Goal: Communication & Community: Share content

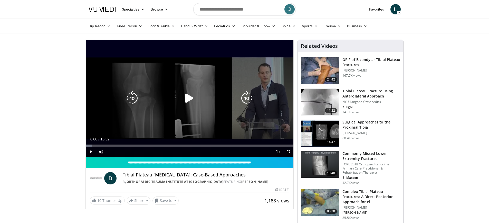
click at [193, 100] on icon "Video Player" at bounding box center [189, 98] width 14 height 14
click at [190, 97] on icon "Video Player" at bounding box center [189, 98] width 14 height 14
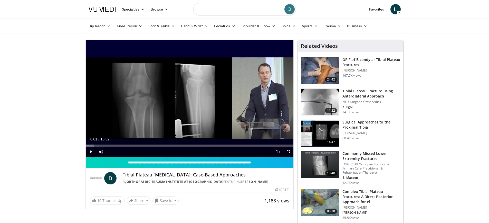
click at [259, 10] on input "Search topics, interventions" at bounding box center [244, 9] width 103 height 12
type input "**********"
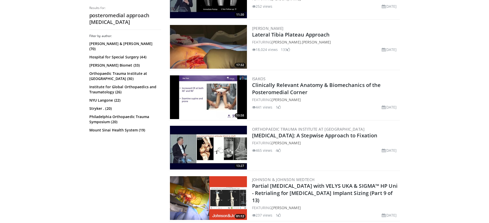
scroll to position [848, 0]
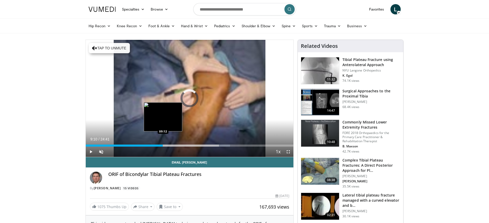
click at [163, 143] on div "Loaded : 69.42% 16:02 09:12" at bounding box center [190, 144] width 208 height 5
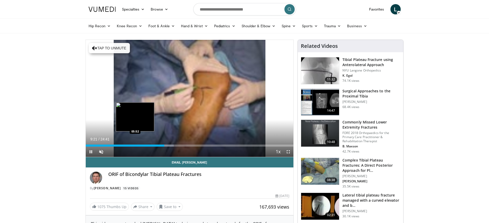
click at [135, 145] on div "09:21" at bounding box center [125, 145] width 79 height 2
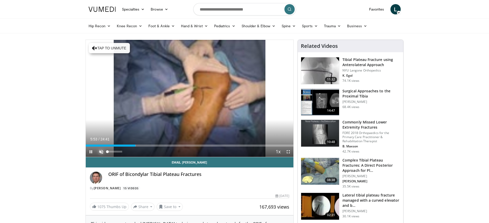
click at [102, 151] on span "Video Player" at bounding box center [101, 151] width 10 height 10
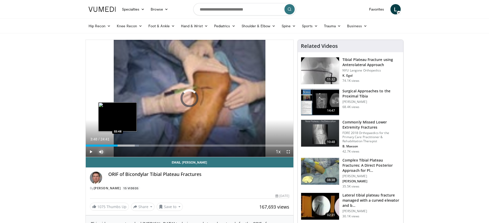
click at [118, 145] on div "05:55" at bounding box center [102, 145] width 32 height 2
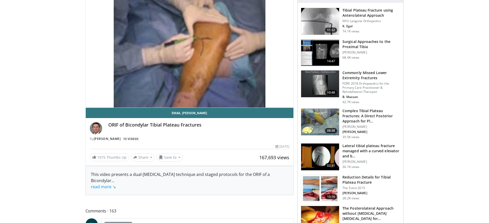
scroll to position [51, 0]
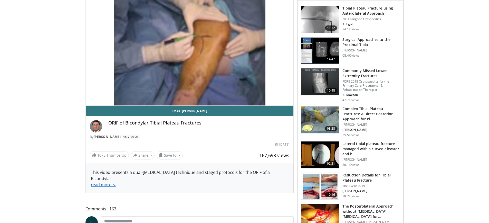
click at [106, 182] on link "read more ↘" at bounding box center [103, 185] width 25 height 6
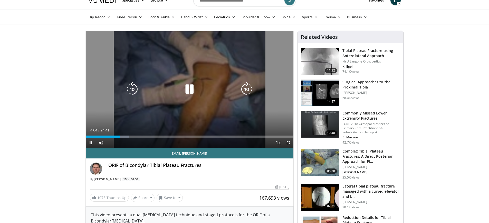
scroll to position [0, 0]
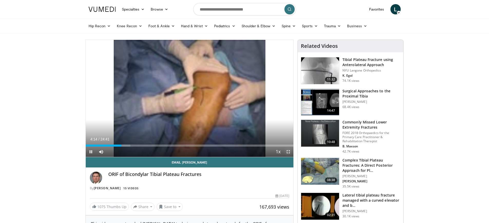
click at [288, 151] on span "Video Player" at bounding box center [288, 151] width 10 height 10
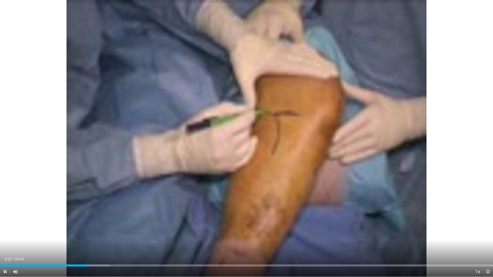
click at [488, 222] on span "Video Player" at bounding box center [488, 272] width 10 height 10
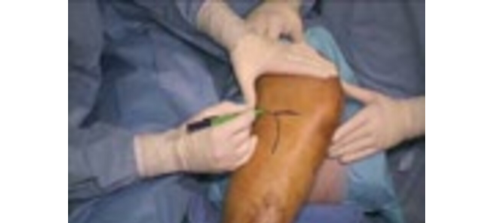
scroll to position [26, 0]
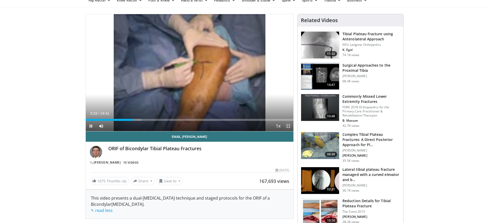
click at [289, 127] on span "Video Player" at bounding box center [288, 126] width 10 height 10
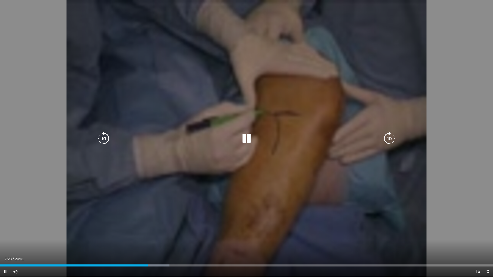
click at [248, 140] on icon "Video Player" at bounding box center [246, 139] width 14 height 14
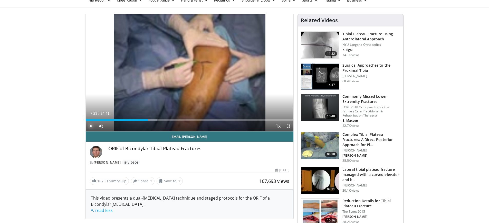
click at [91, 124] on span "Video Player" at bounding box center [91, 126] width 10 height 10
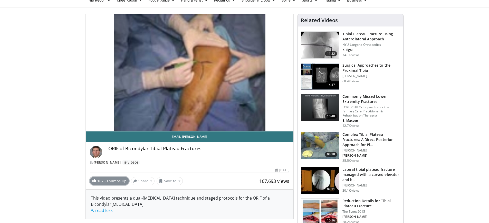
click at [114, 182] on link "1075 Thumbs Up" at bounding box center [109, 181] width 39 height 8
click at [173, 181] on button "Save to" at bounding box center [164, 181] width 26 height 8
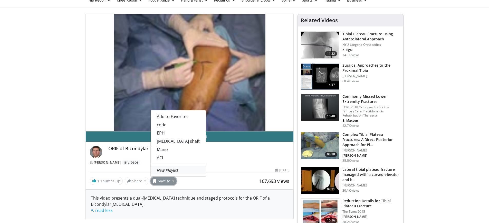
click at [167, 171] on em "New Playlist" at bounding box center [167, 170] width 21 height 6
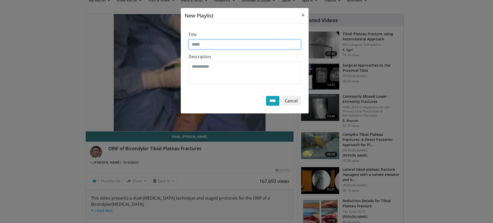
click at [203, 45] on input "Title" at bounding box center [245, 45] width 112 height 10
type input "*"
type input "****"
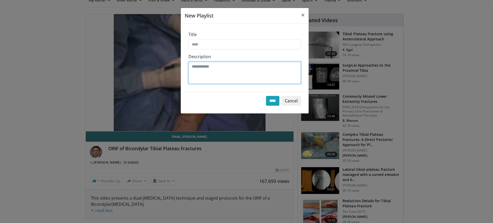
click at [240, 71] on textarea "Description" at bounding box center [245, 73] width 112 height 22
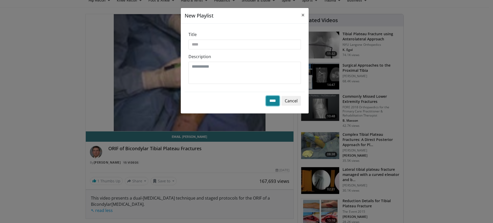
click at [270, 102] on input "****" at bounding box center [272, 101] width 13 height 10
click at [271, 100] on input "****" at bounding box center [272, 101] width 13 height 10
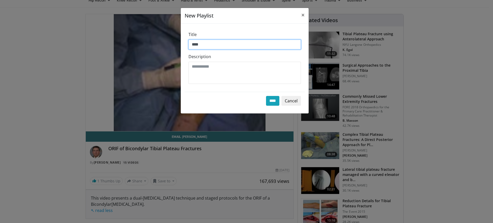
click at [207, 47] on input "****" at bounding box center [245, 45] width 112 height 10
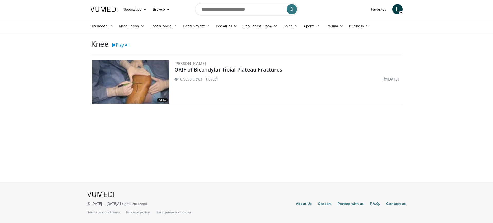
click at [155, 71] on img at bounding box center [130, 82] width 77 height 44
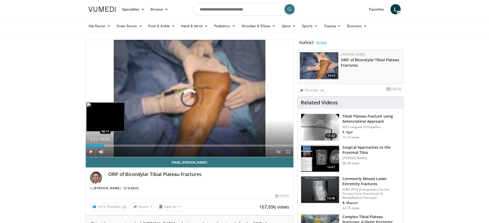
click at [104, 144] on div "Loaded : 2.70% 00:05 02:11" at bounding box center [190, 145] width 208 height 2
click at [116, 145] on div "Loaded : 0.00% 02:11 03:32" at bounding box center [190, 145] width 208 height 2
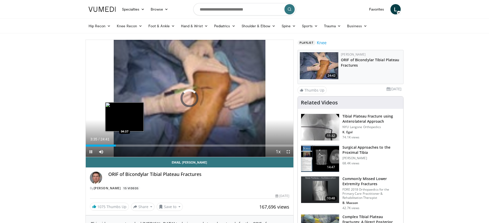
click at [125, 146] on div "Loaded : 0.00% 03:35 04:37" at bounding box center [190, 145] width 208 height 2
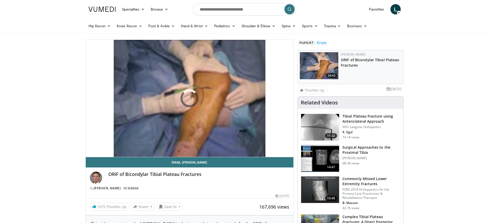
click at [135, 146] on div "10 seconds Tap to unmute" at bounding box center [190, 98] width 208 height 117
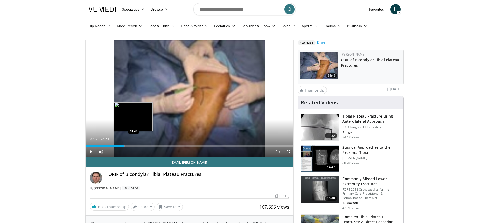
click at [134, 145] on div "Loaded : 18.92% 04:37 05:41" at bounding box center [190, 145] width 208 height 2
click at [139, 145] on div "Progress Bar" at bounding box center [138, 145] width 8 height 2
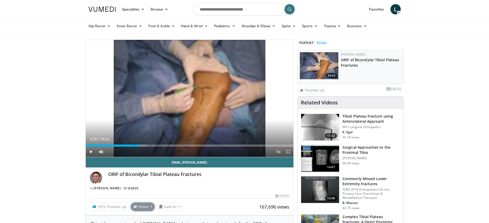
click at [143, 206] on button "Share" at bounding box center [143, 206] width 24 height 8
click at [141, 180] on span "E-mail" at bounding box center [142, 177] width 15 height 6
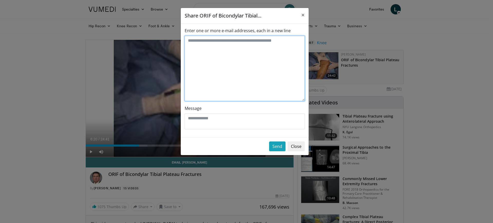
click at [213, 55] on textarea "Enter one or more e-mail addresses, each in a new line" at bounding box center [245, 68] width 120 height 65
type textarea "*"
type textarea "**********"
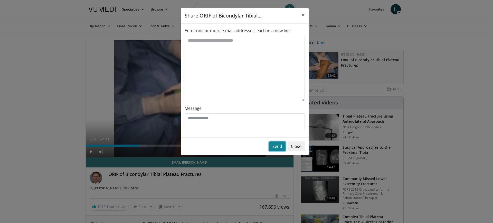
click at [277, 148] on button "Send" at bounding box center [277, 146] width 16 height 10
type textarea "**********"
click at [274, 147] on button "Send" at bounding box center [277, 146] width 16 height 10
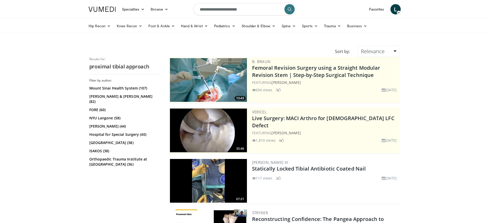
scroll to position [205, 0]
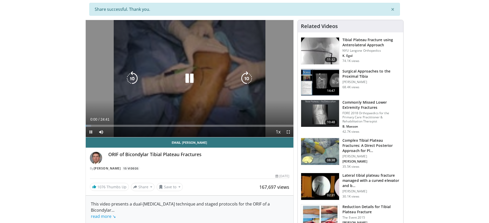
scroll to position [51, 0]
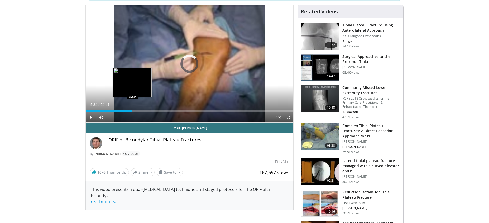
click at [133, 111] on div "Loaded : 2.69% 00:02 05:34" at bounding box center [190, 111] width 208 height 2
click at [143, 111] on div "Loaded : 26.96% 05:35 06:51" at bounding box center [190, 111] width 208 height 2
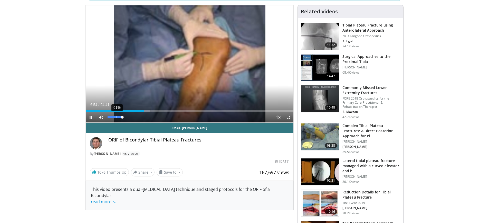
click at [116, 118] on div "61%" at bounding box center [115, 117] width 15 height 2
click at [287, 117] on span "Video Player" at bounding box center [288, 117] width 10 height 10
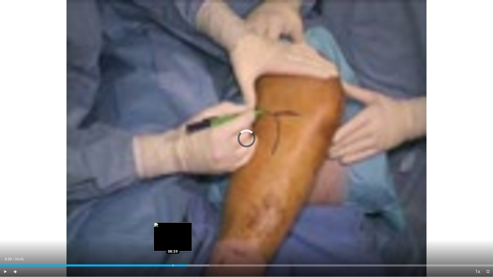
click at [173, 222] on div "Loaded : 42.46% 09:24 08:39" at bounding box center [246, 266] width 493 height 2
click at [161, 222] on div "Loaded : 39.76% 08:44 08:04" at bounding box center [246, 266] width 493 height 2
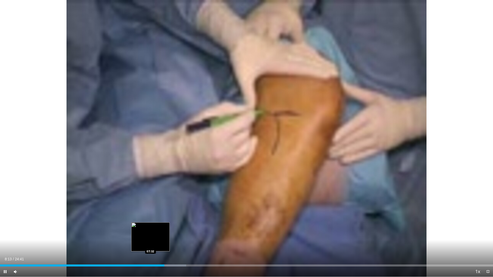
click at [150, 222] on div "08:13" at bounding box center [82, 266] width 164 height 2
click at [135, 222] on div "Loaded : 35.05% 07:37 06:46" at bounding box center [246, 266] width 493 height 2
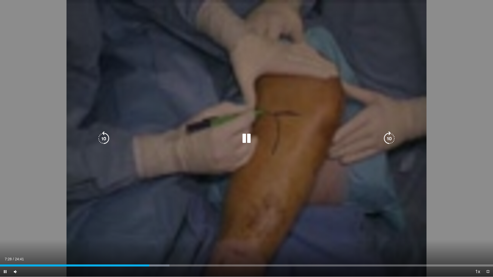
click at [247, 140] on icon "Video Player" at bounding box center [246, 139] width 14 height 14
